Goal: Navigation & Orientation: Understand site structure

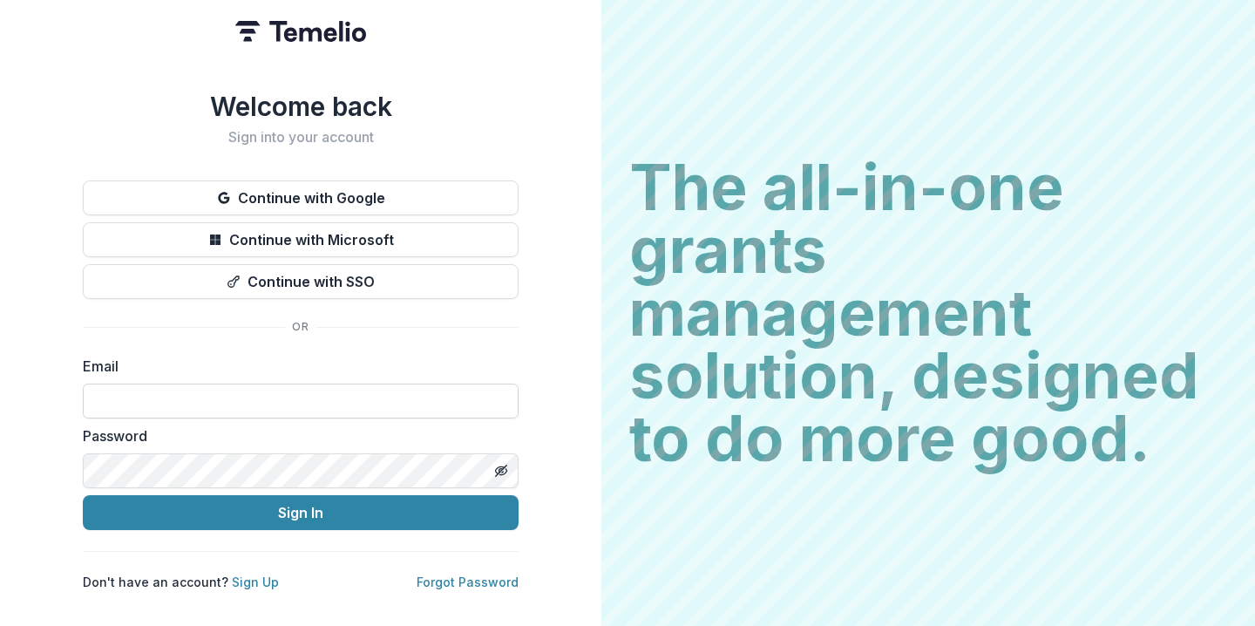
click at [340, 396] on input at bounding box center [301, 400] width 436 height 35
type input "**********"
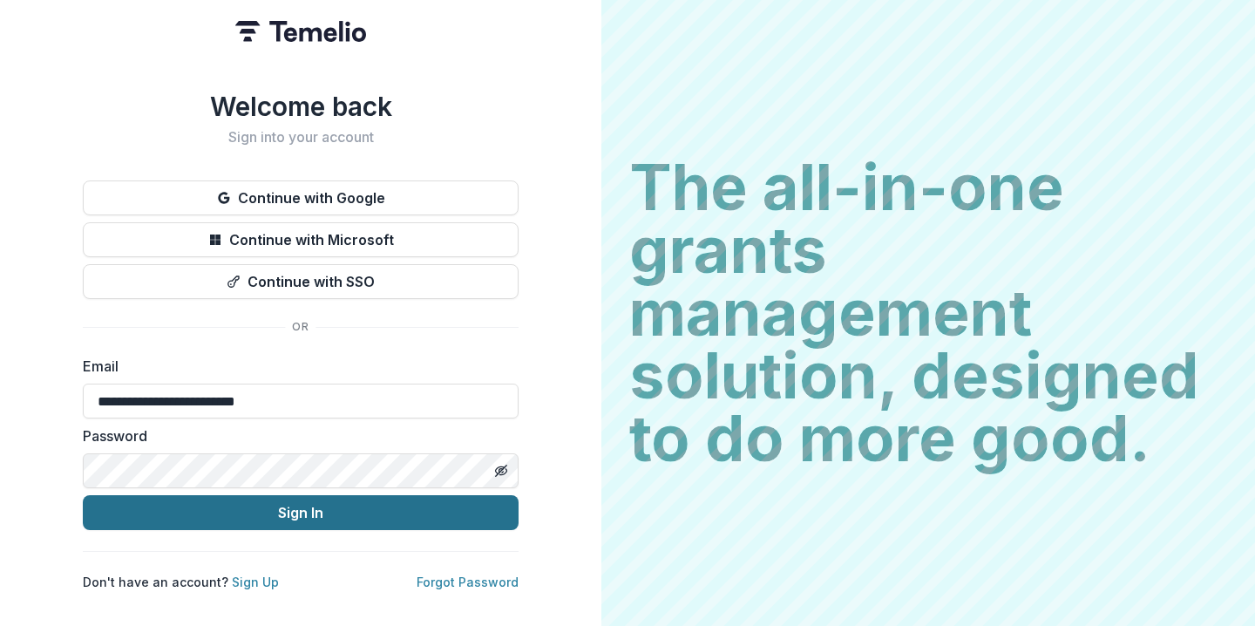
click at [324, 508] on button "Sign In" at bounding box center [301, 512] width 436 height 35
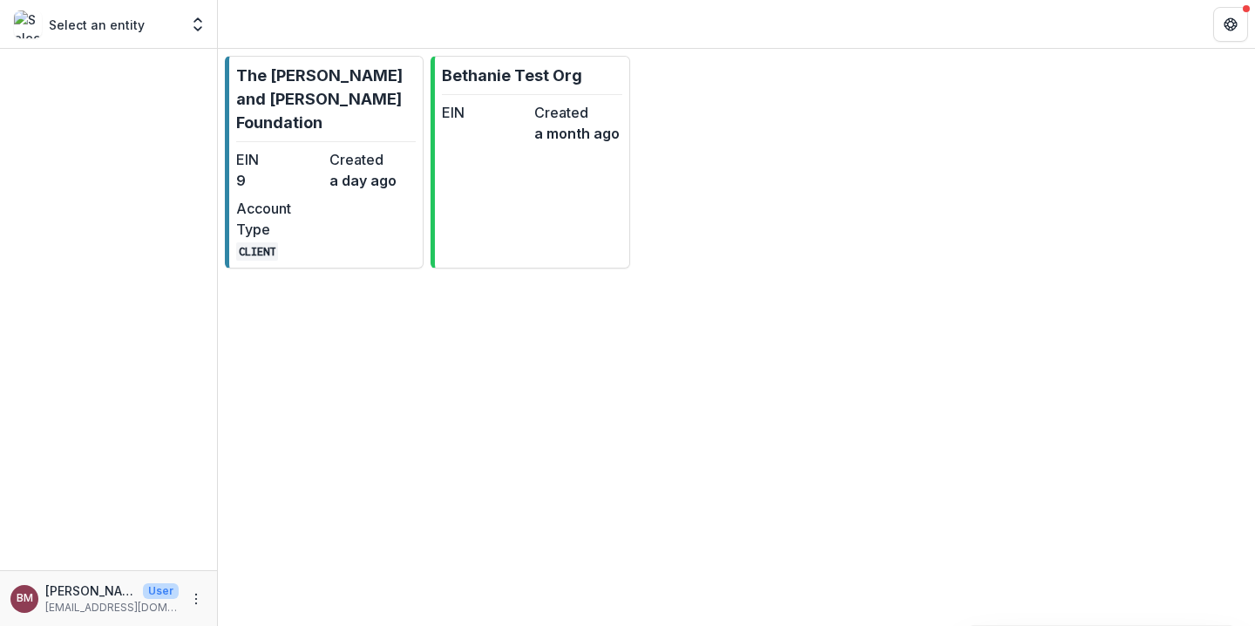
click at [161, 30] on div "Select an entity" at bounding box center [96, 24] width 165 height 28
click at [195, 28] on polyline "Open entity switcher" at bounding box center [197, 28] width 7 height 3
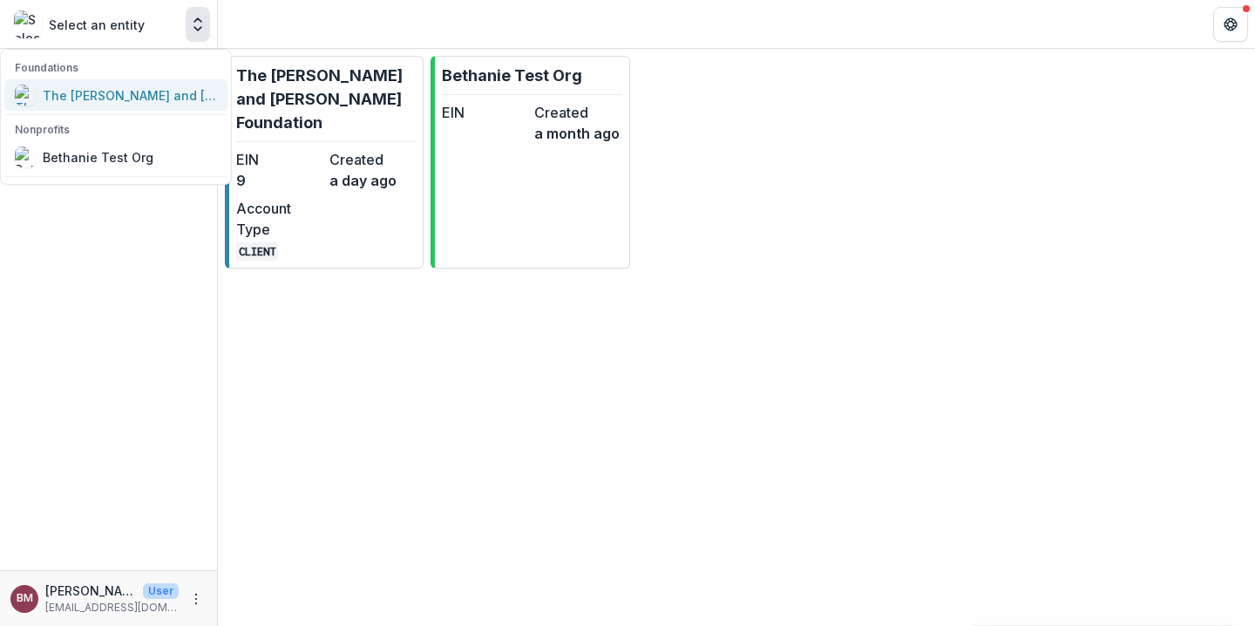
click at [127, 96] on div "The [PERSON_NAME] and [PERSON_NAME] Foundation" at bounding box center [130, 95] width 174 height 18
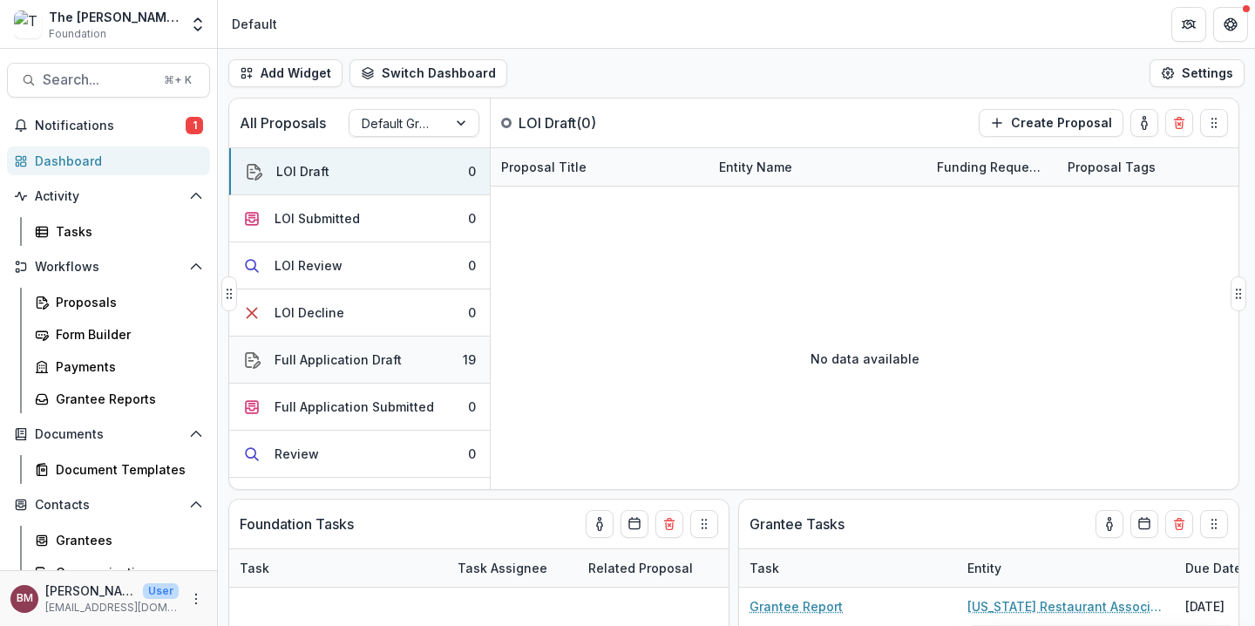
click at [370, 362] on div "Full Application Draft" at bounding box center [337, 359] width 127 height 18
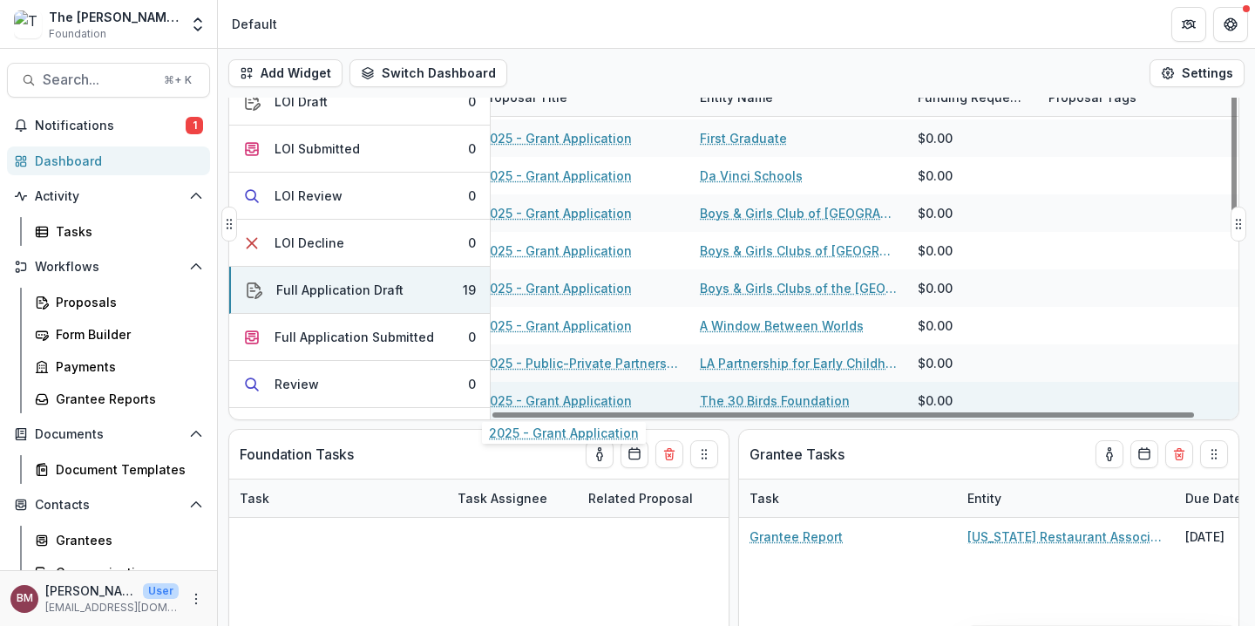
scroll to position [76, 0]
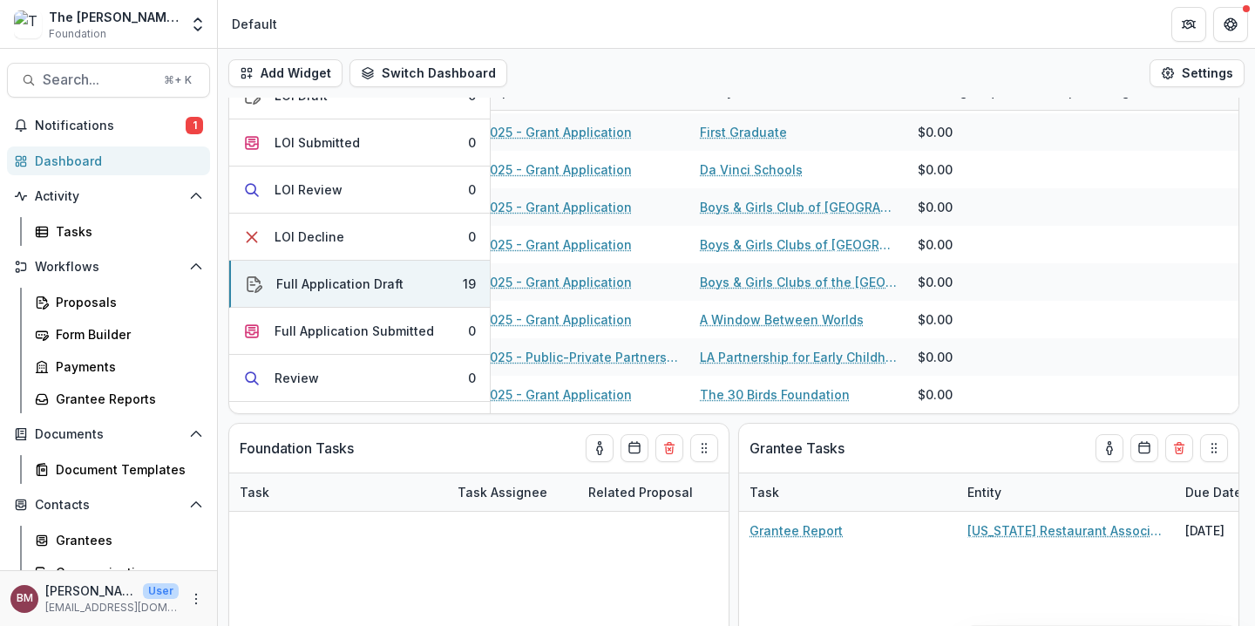
click at [735, 432] on div "All Proposals Default Grant Pipeline Full Application Draft ( 19 ) Create Propo…" at bounding box center [736, 286] width 1037 height 528
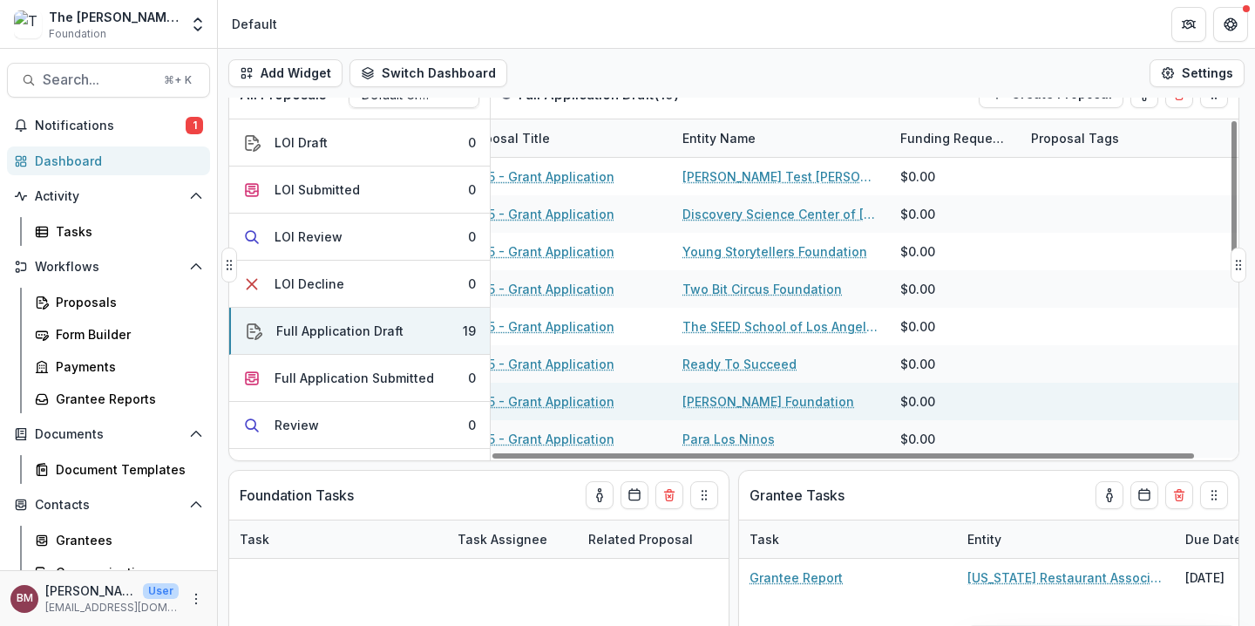
scroll to position [0, 0]
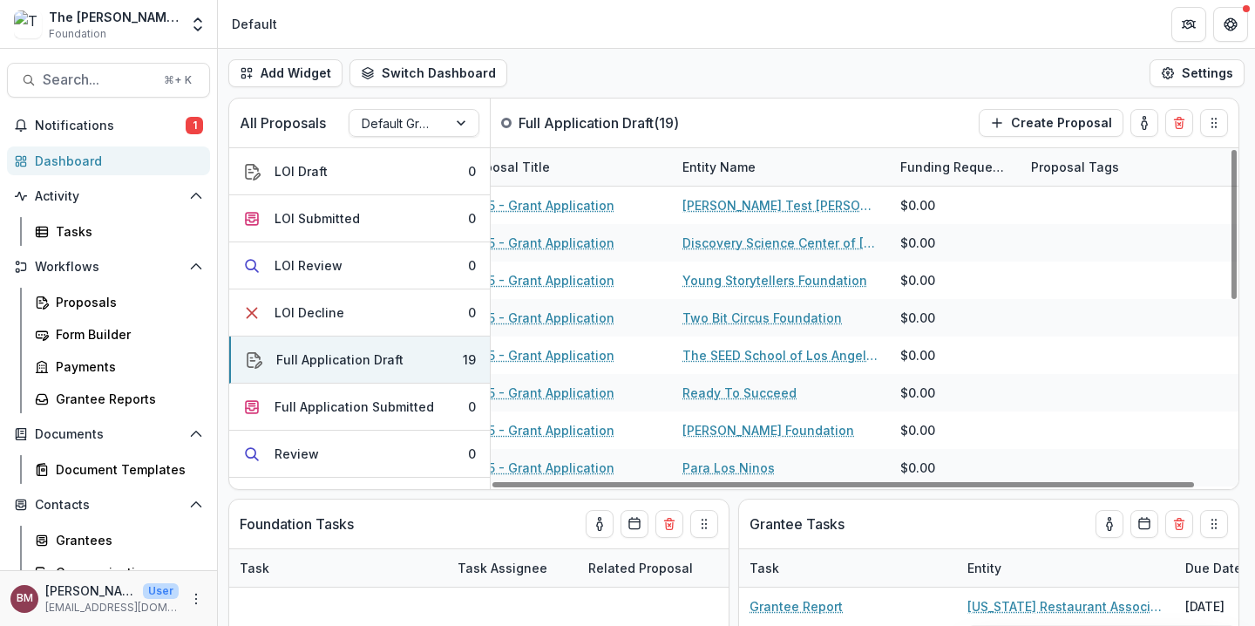
click at [646, 64] on div "Add Widget Switch Dashboard Default New Dashboard Settings" at bounding box center [736, 73] width 1037 height 49
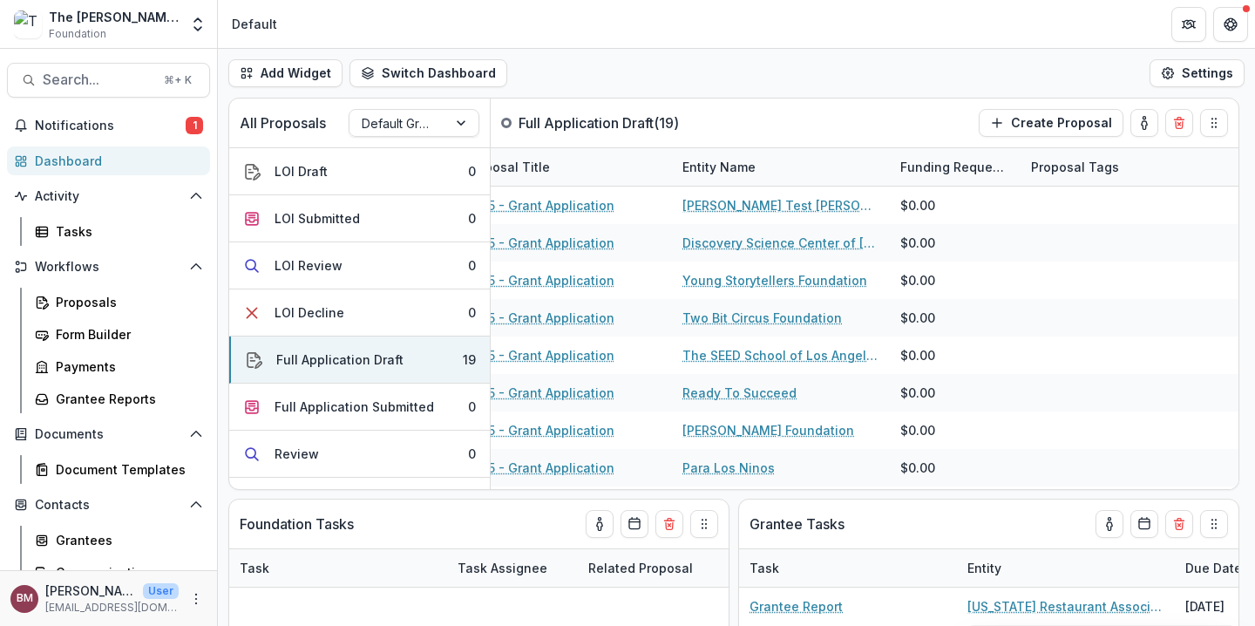
click at [227, 499] on div "All Proposals Default Grant Pipeline Full Application Draft ( 19 ) Create Propo…" at bounding box center [736, 362] width 1037 height 528
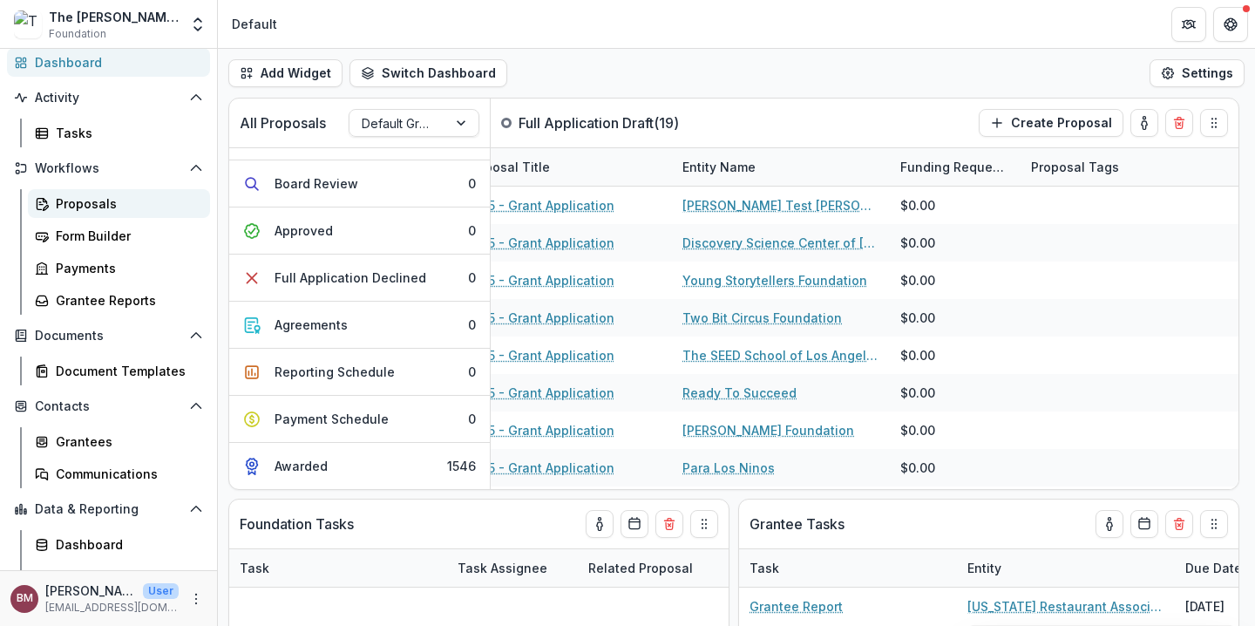
scroll to position [119, 0]
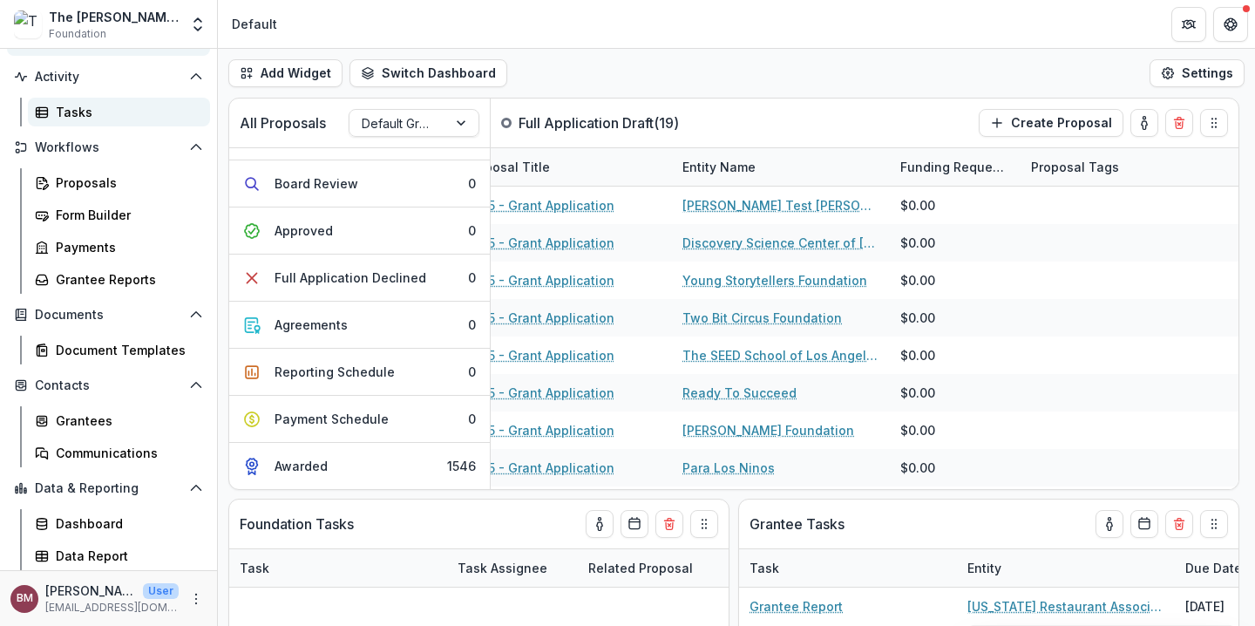
click at [91, 125] on link "Tasks" at bounding box center [119, 112] width 182 height 29
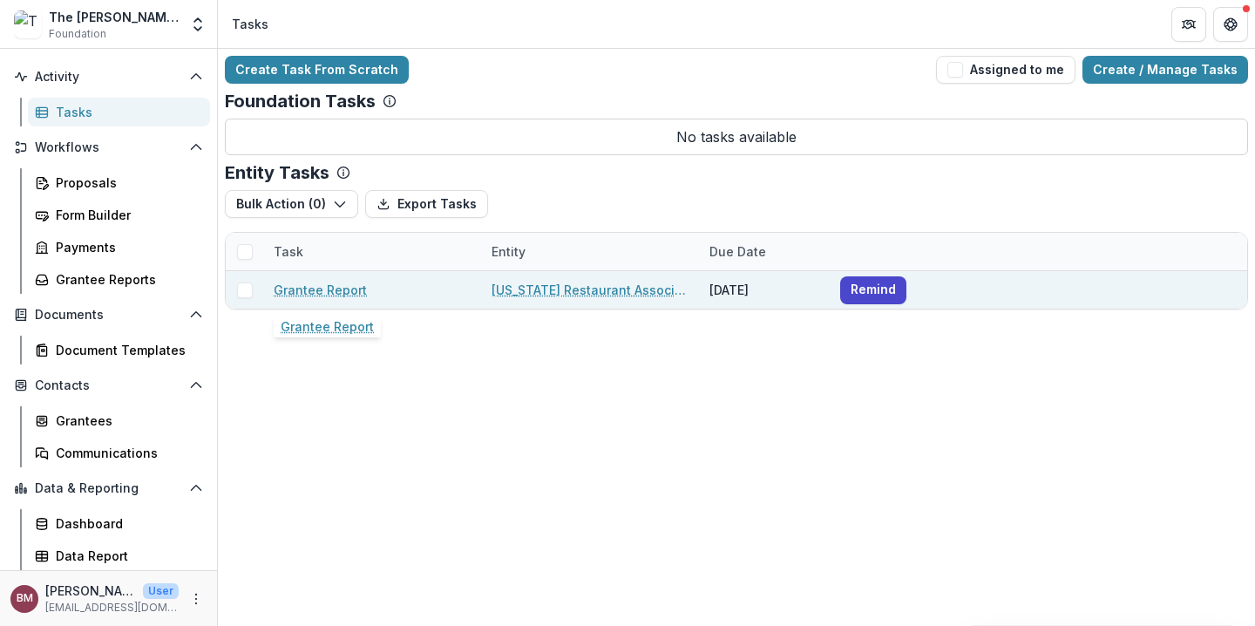
click at [295, 295] on link "Grantee Report" at bounding box center [320, 290] width 93 height 18
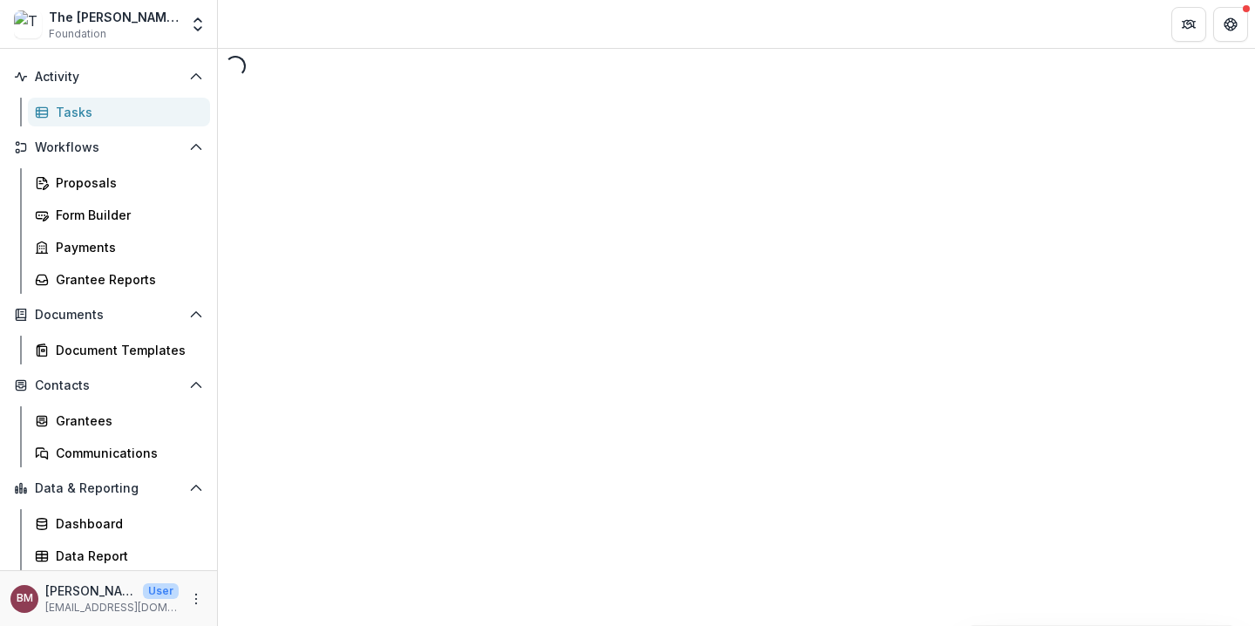
select select "********"
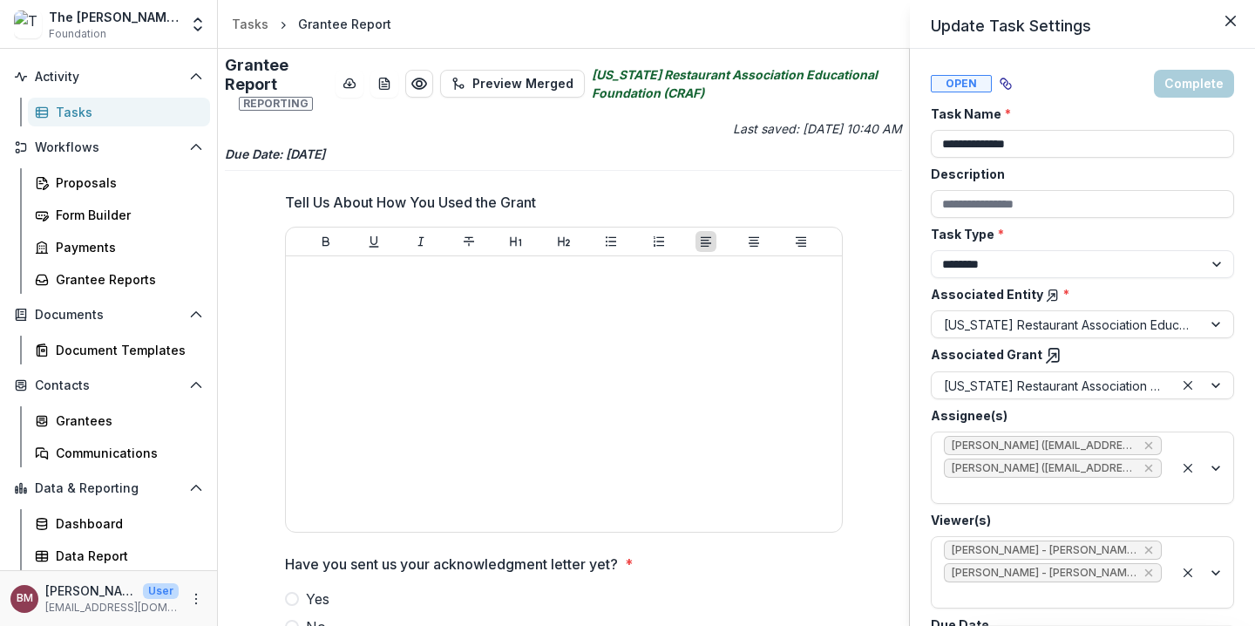
click at [97, 357] on div "**********" at bounding box center [627, 313] width 1255 height 626
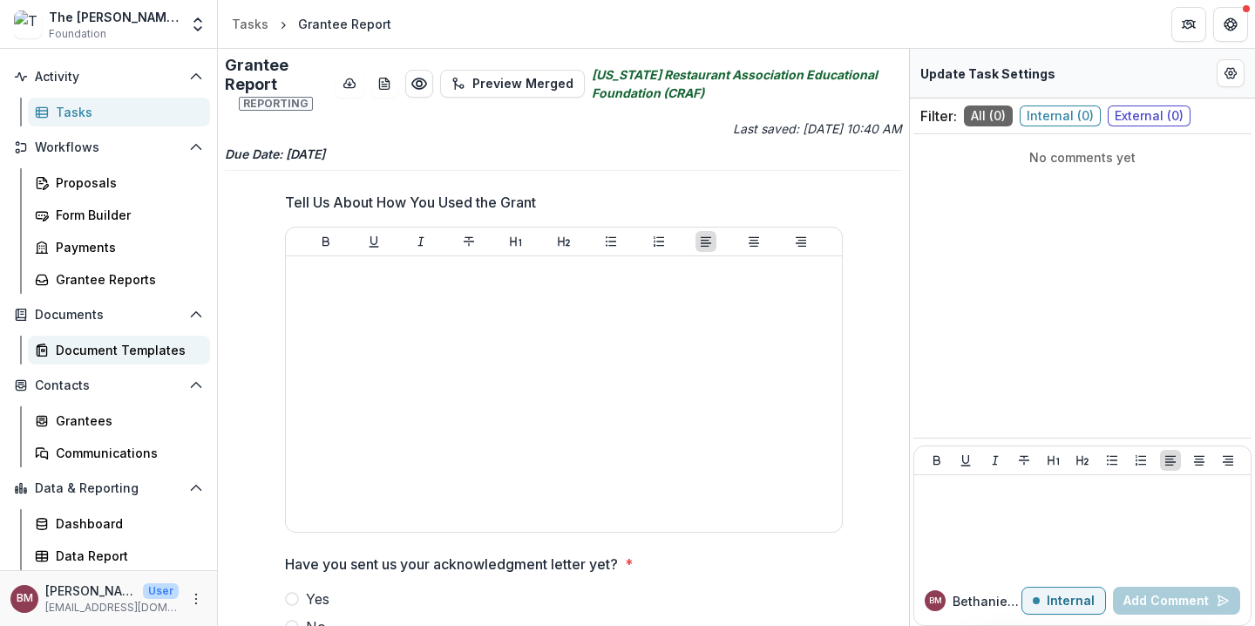
click at [91, 354] on div "Document Templates" at bounding box center [126, 350] width 140 height 18
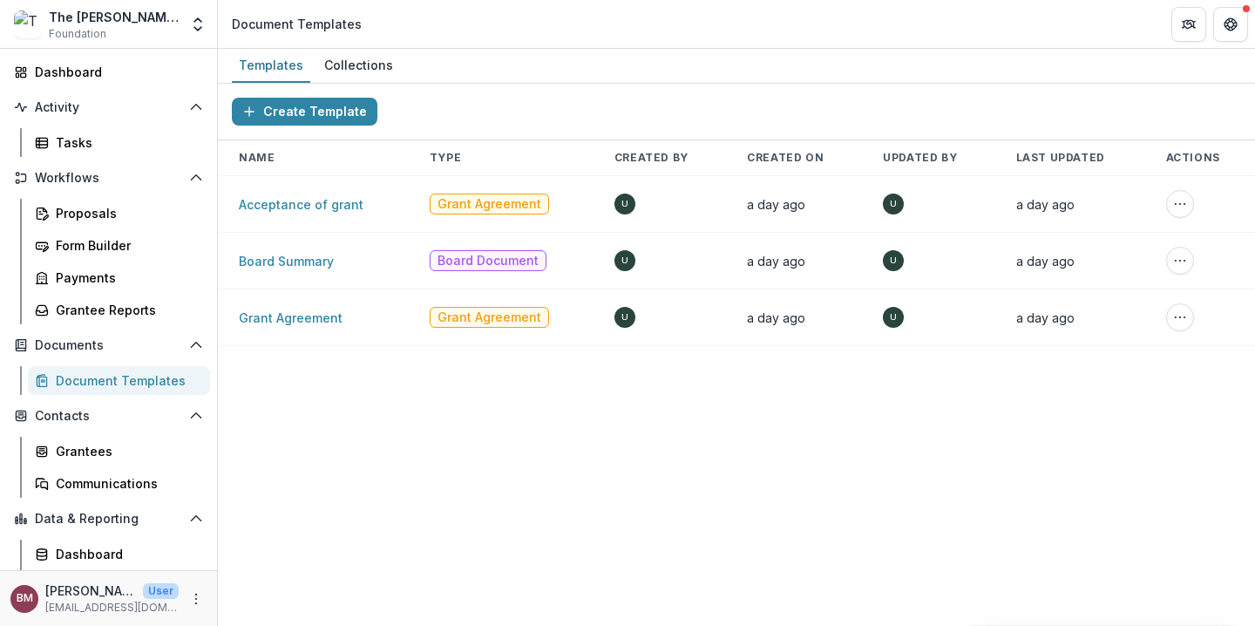
scroll to position [119, 0]
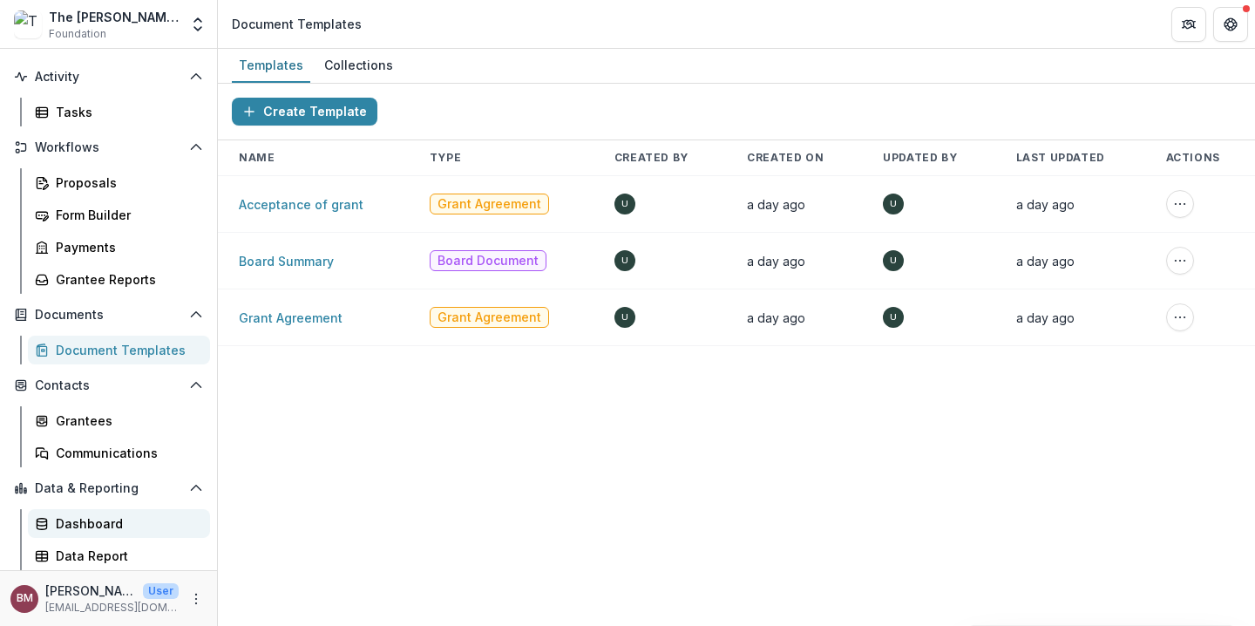
click at [102, 524] on div "Dashboard" at bounding box center [126, 523] width 140 height 18
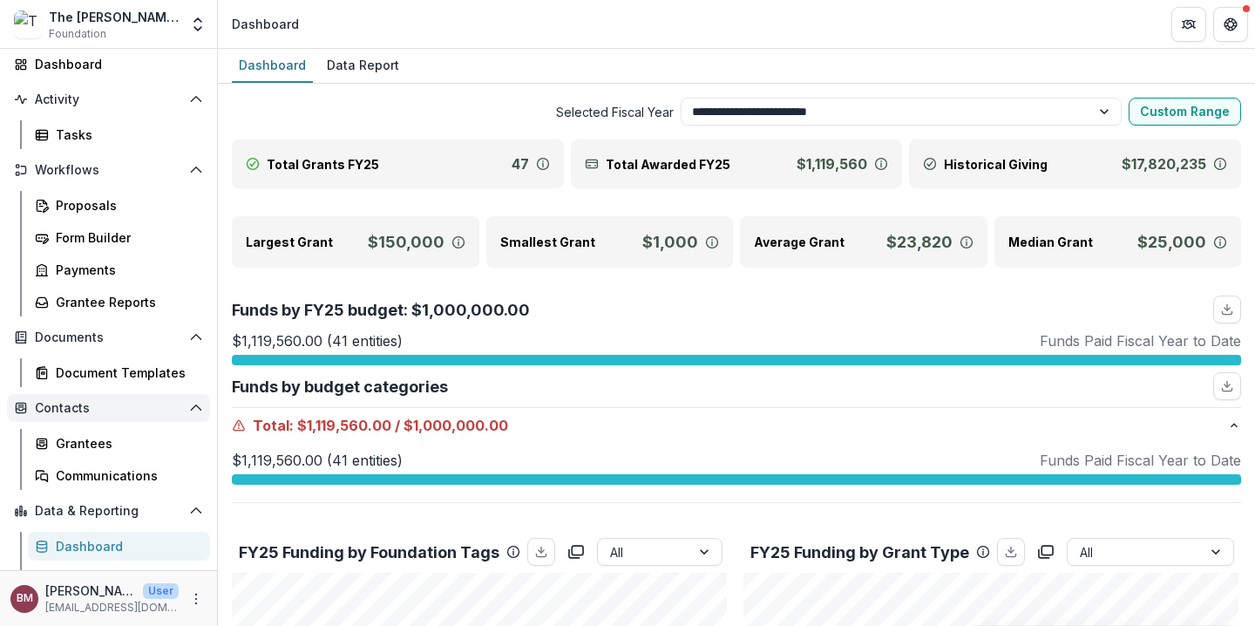
scroll to position [119, 0]
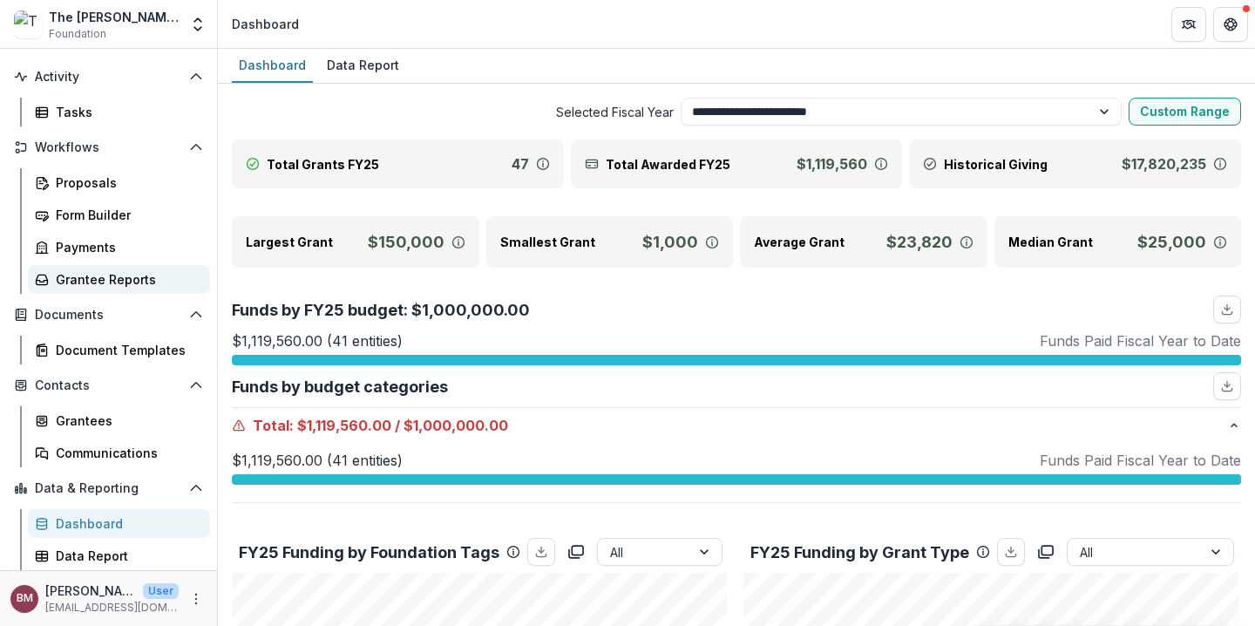
click at [111, 282] on div "Grantee Reports" at bounding box center [126, 279] width 140 height 18
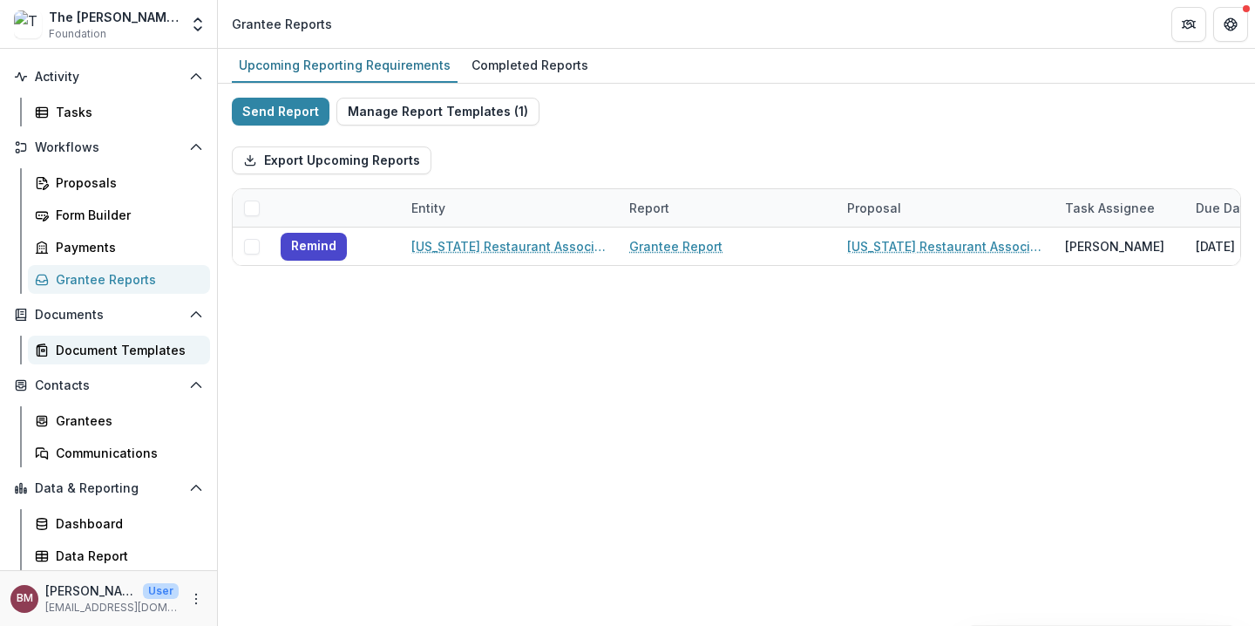
click at [107, 354] on div "Document Templates" at bounding box center [126, 350] width 140 height 18
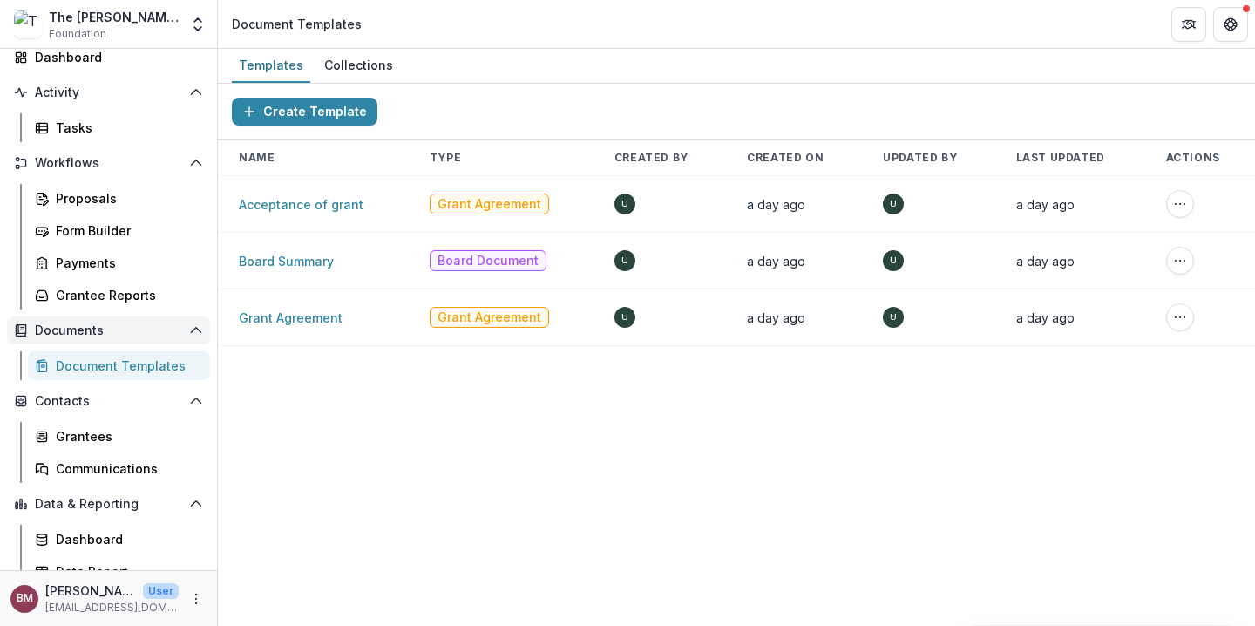
scroll to position [119, 0]
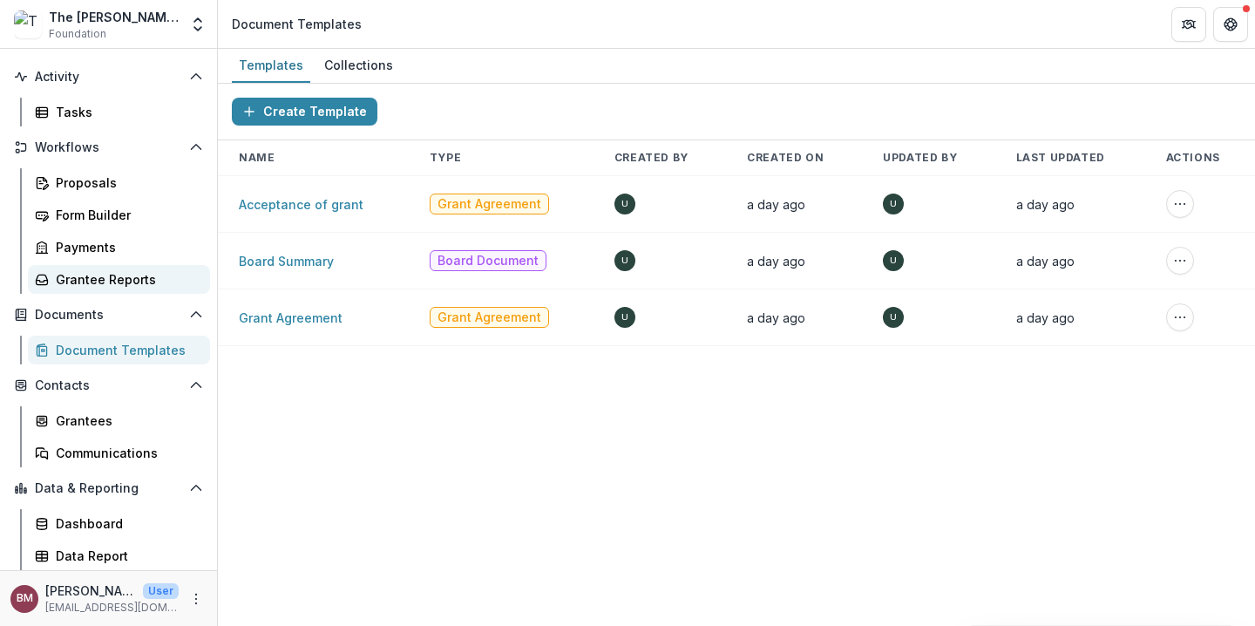
click at [111, 279] on div "Grantee Reports" at bounding box center [126, 279] width 140 height 18
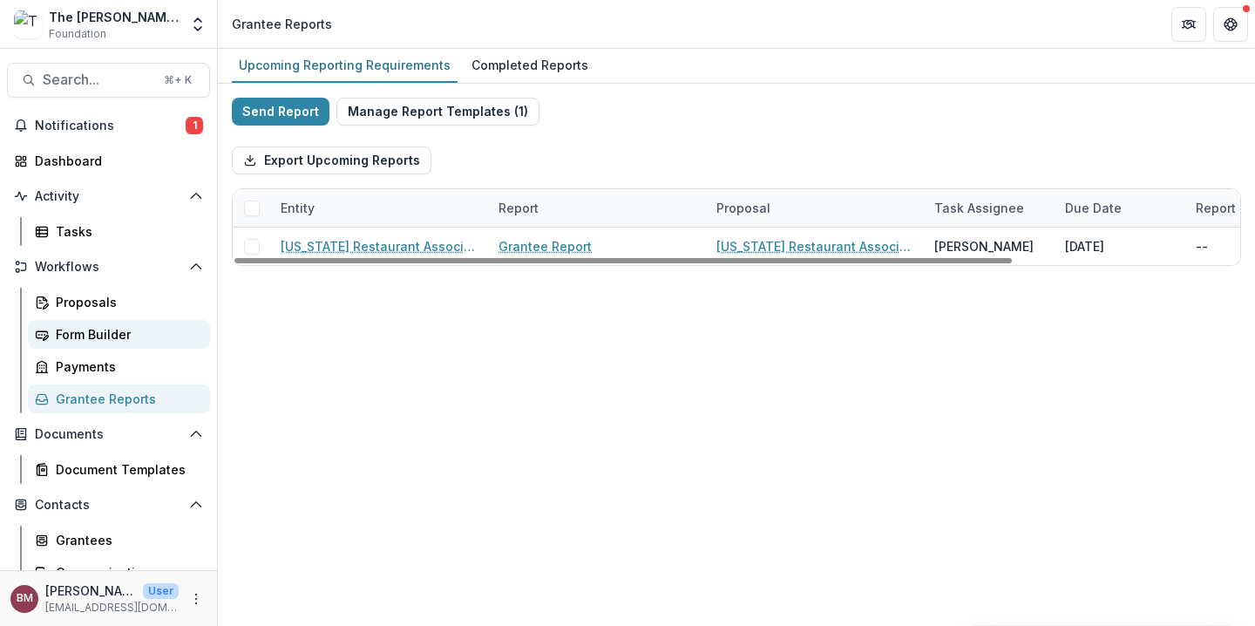
click at [134, 334] on div "Form Builder" at bounding box center [126, 334] width 140 height 18
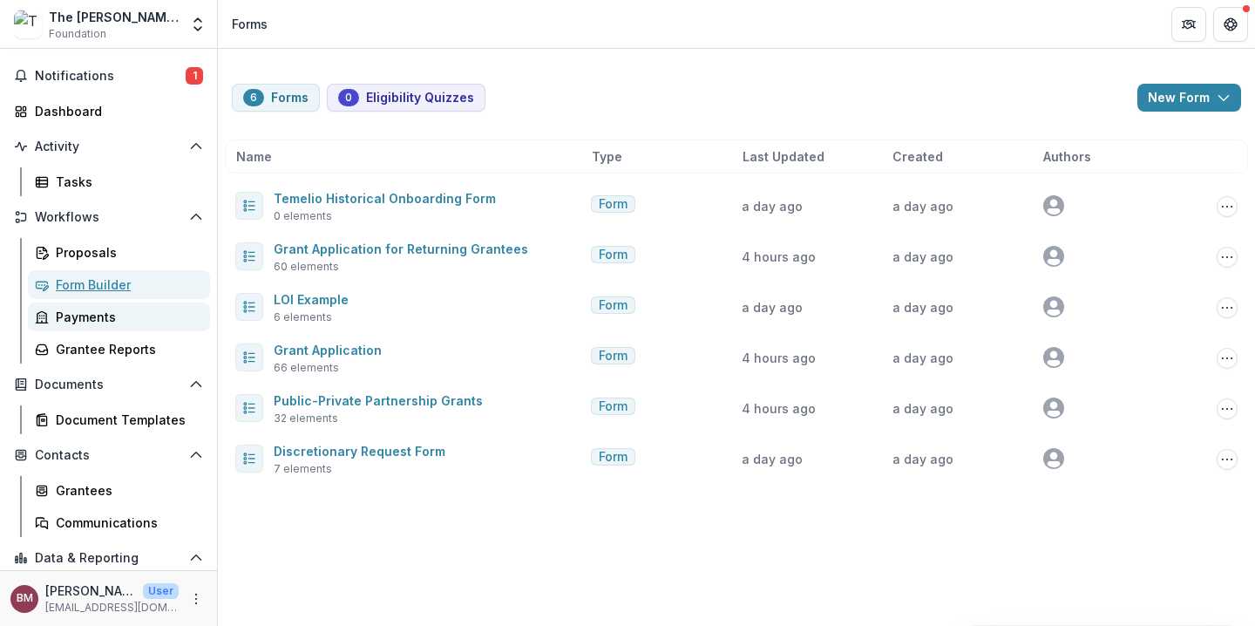
scroll to position [112, 0]
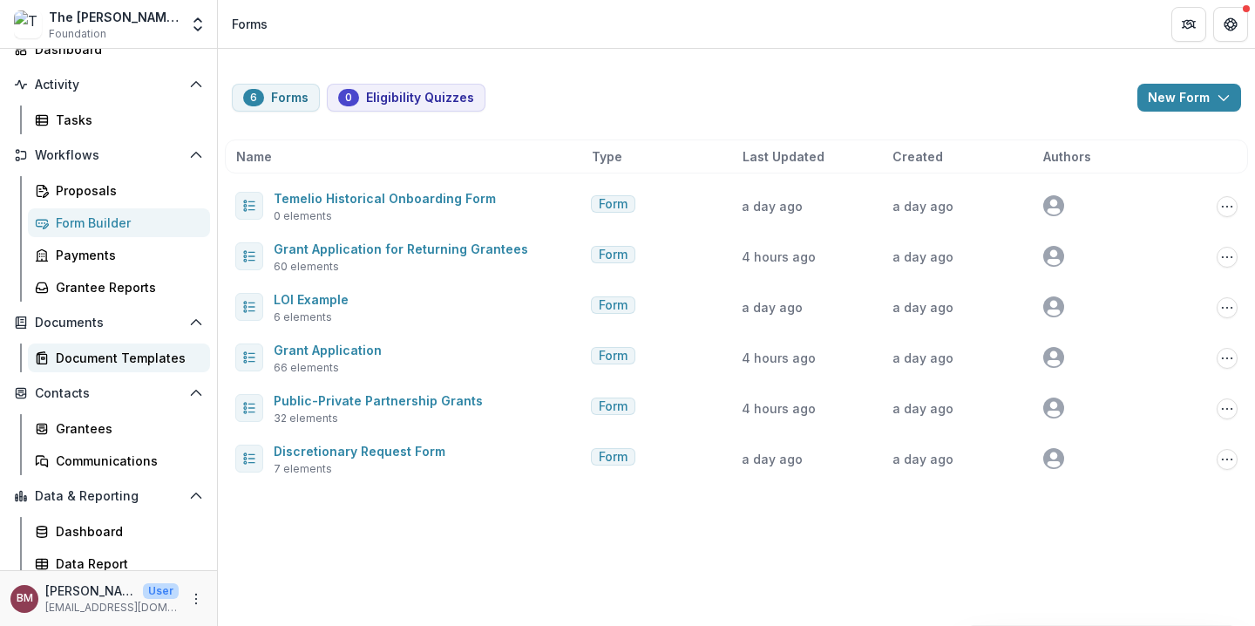
click at [115, 363] on div "Document Templates" at bounding box center [126, 358] width 140 height 18
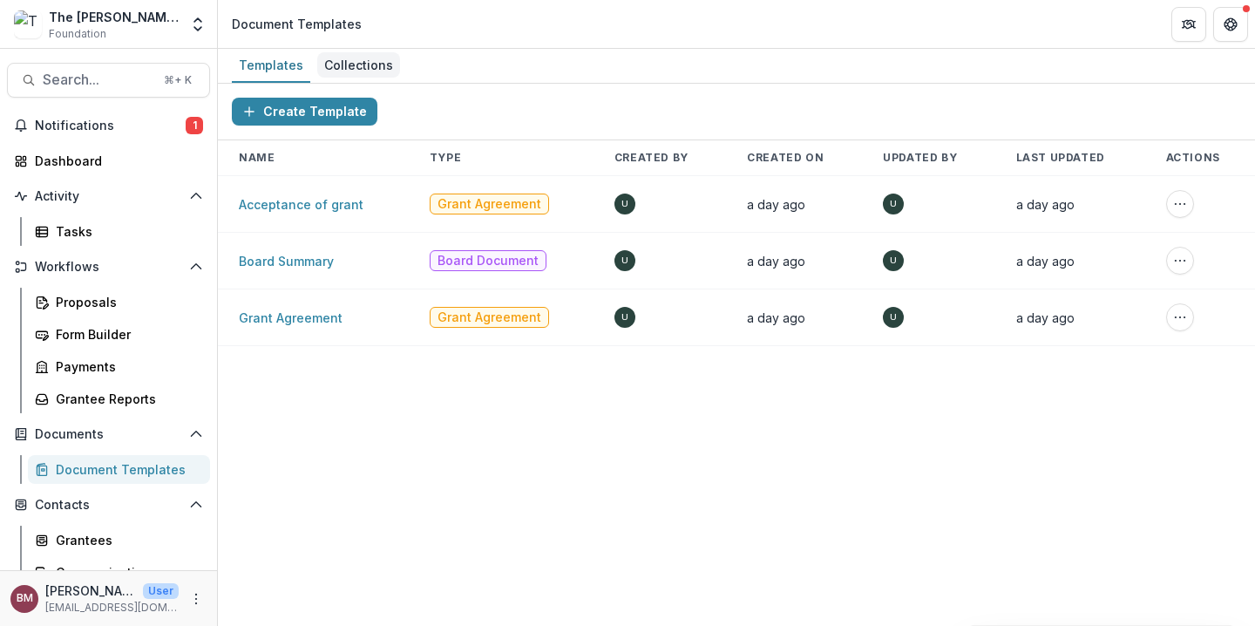
click at [347, 64] on div "Collections" at bounding box center [358, 64] width 83 height 25
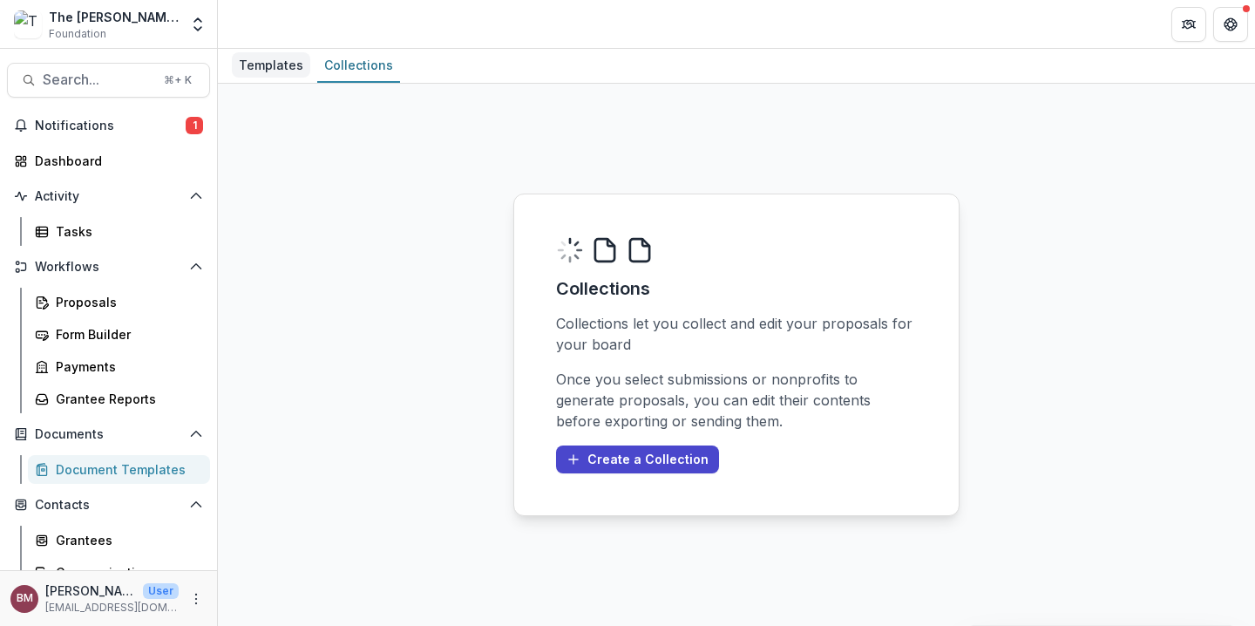
click at [270, 66] on div "Templates" at bounding box center [271, 64] width 78 height 25
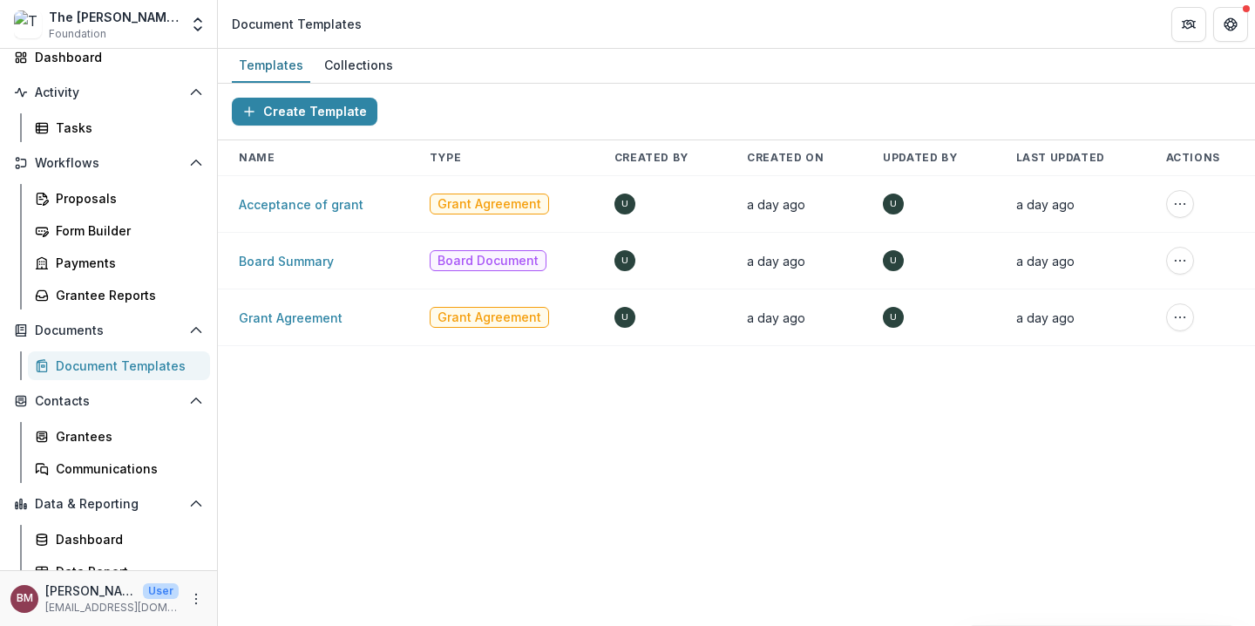
scroll to position [119, 0]
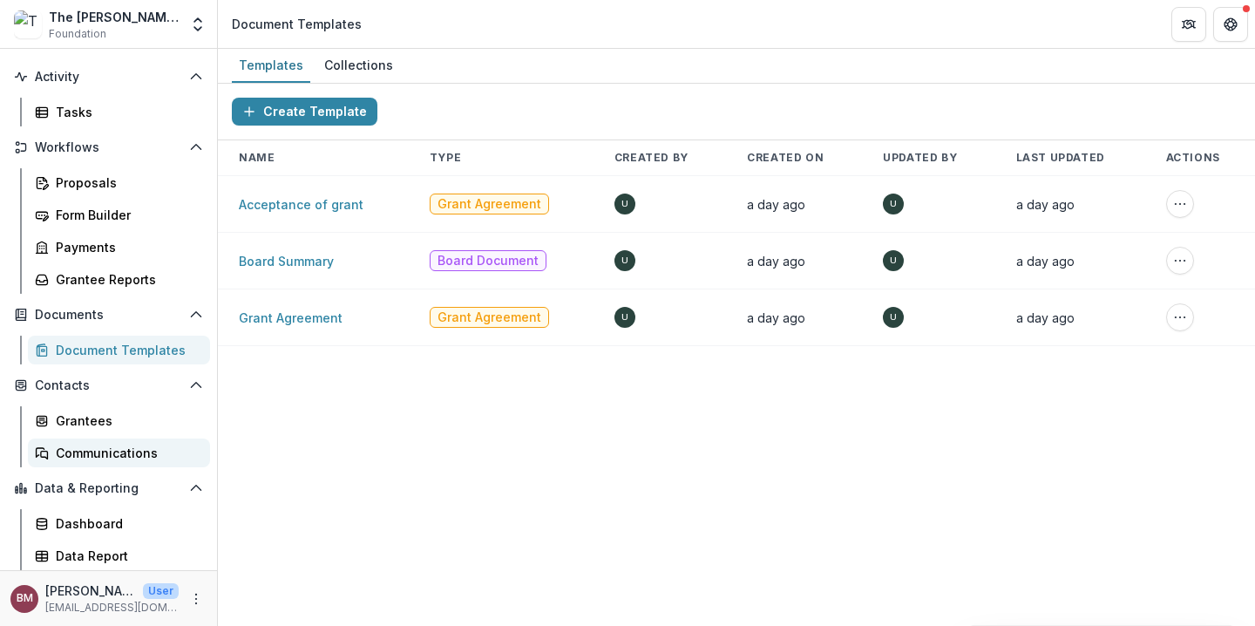
click at [119, 450] on div "Communications" at bounding box center [126, 452] width 140 height 18
